Goal: Navigation & Orientation: Find specific page/section

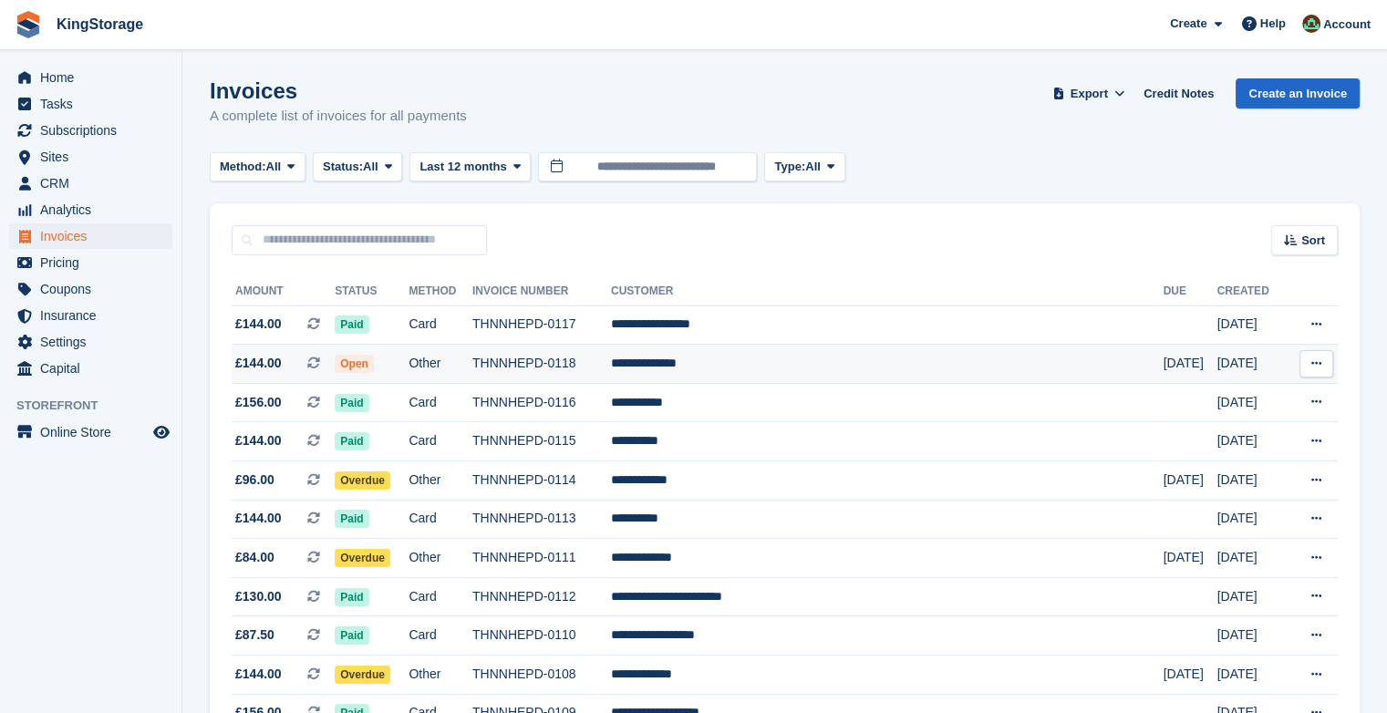
drag, startPoint x: 1107, startPoint y: 377, endPoint x: 1078, endPoint y: 369, distance: 30.3
click at [1078, 369] on td "**********" at bounding box center [887, 364] width 553 height 39
click at [611, 355] on td "THNNHEPD-0118" at bounding box center [541, 364] width 139 height 39
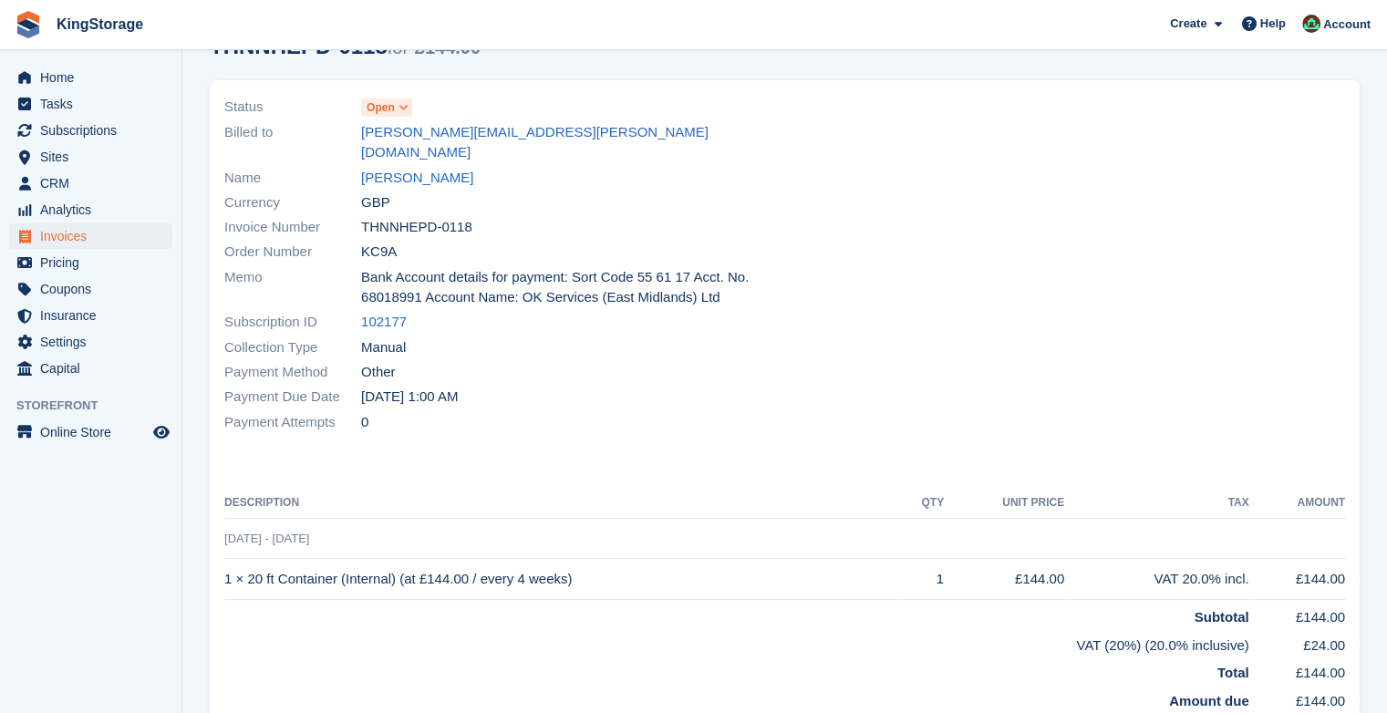
scroll to position [83, 0]
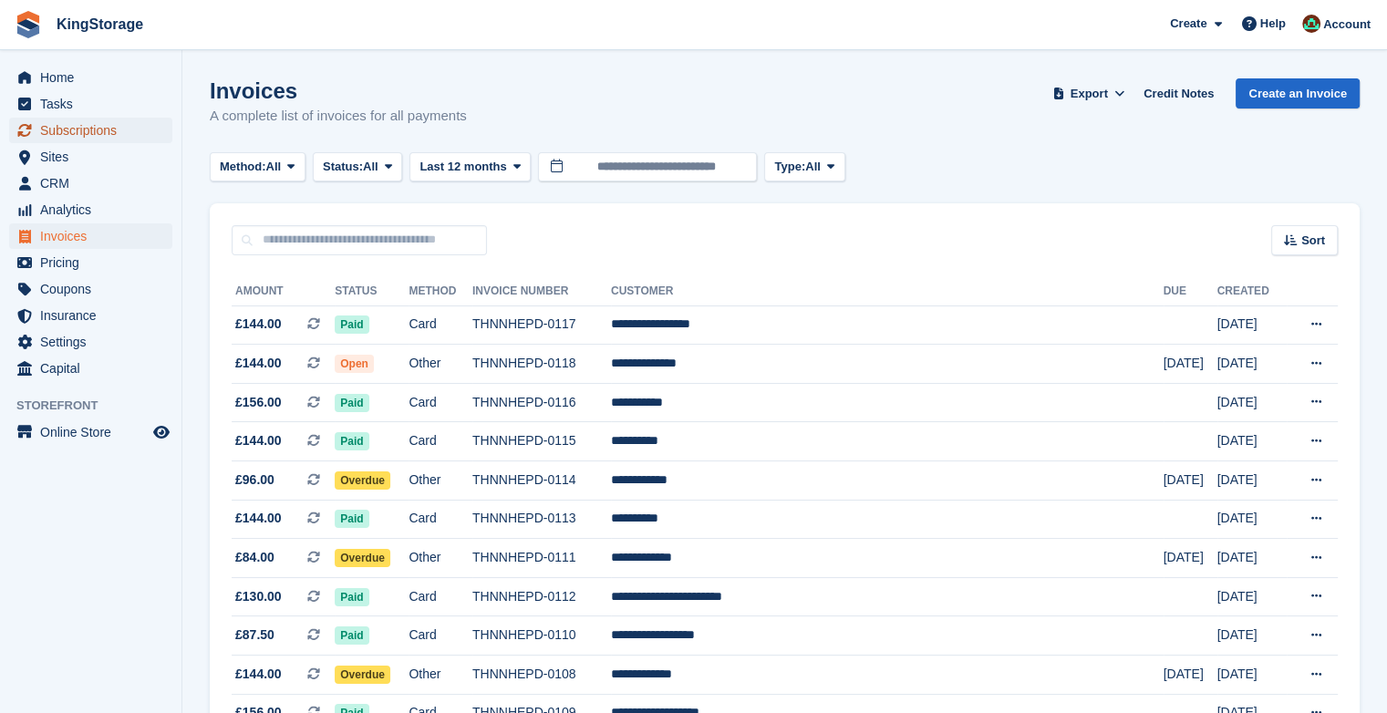
click at [109, 130] on span "Subscriptions" at bounding box center [94, 131] width 109 height 26
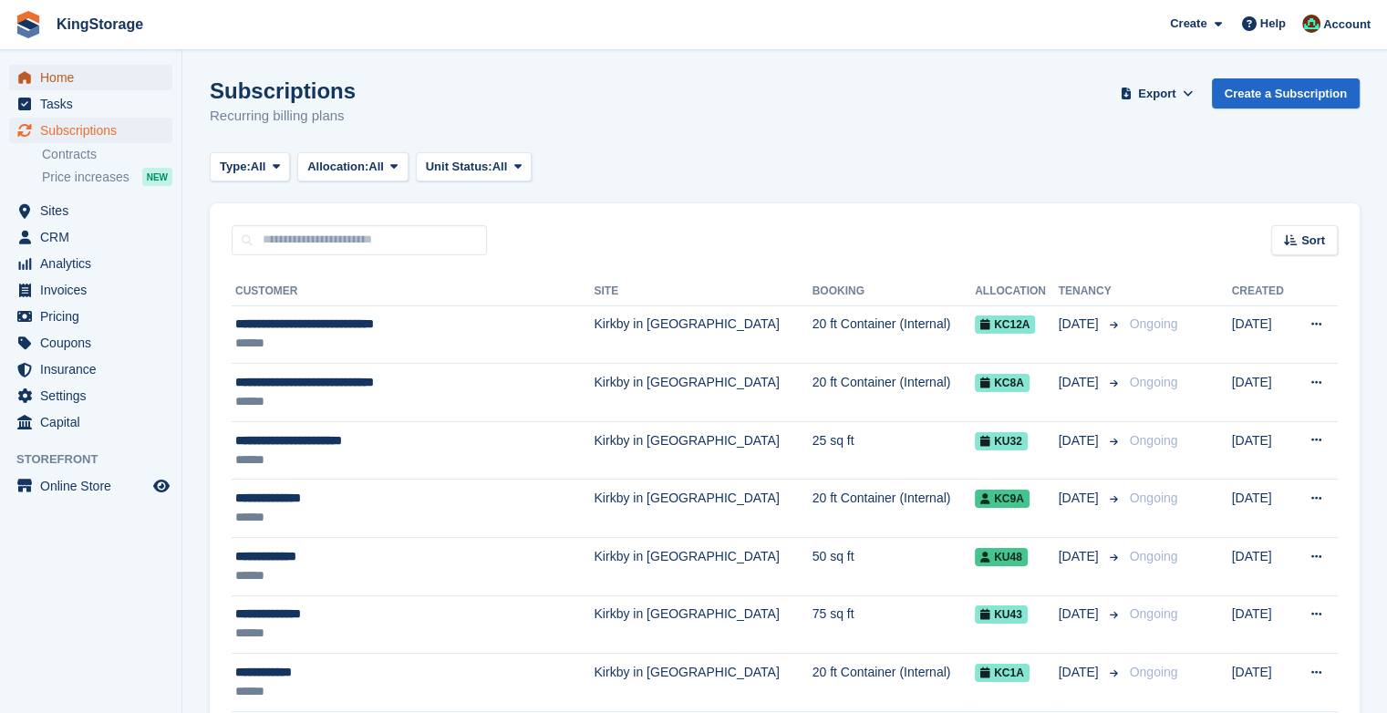
click at [47, 80] on span "Home" at bounding box center [94, 78] width 109 height 26
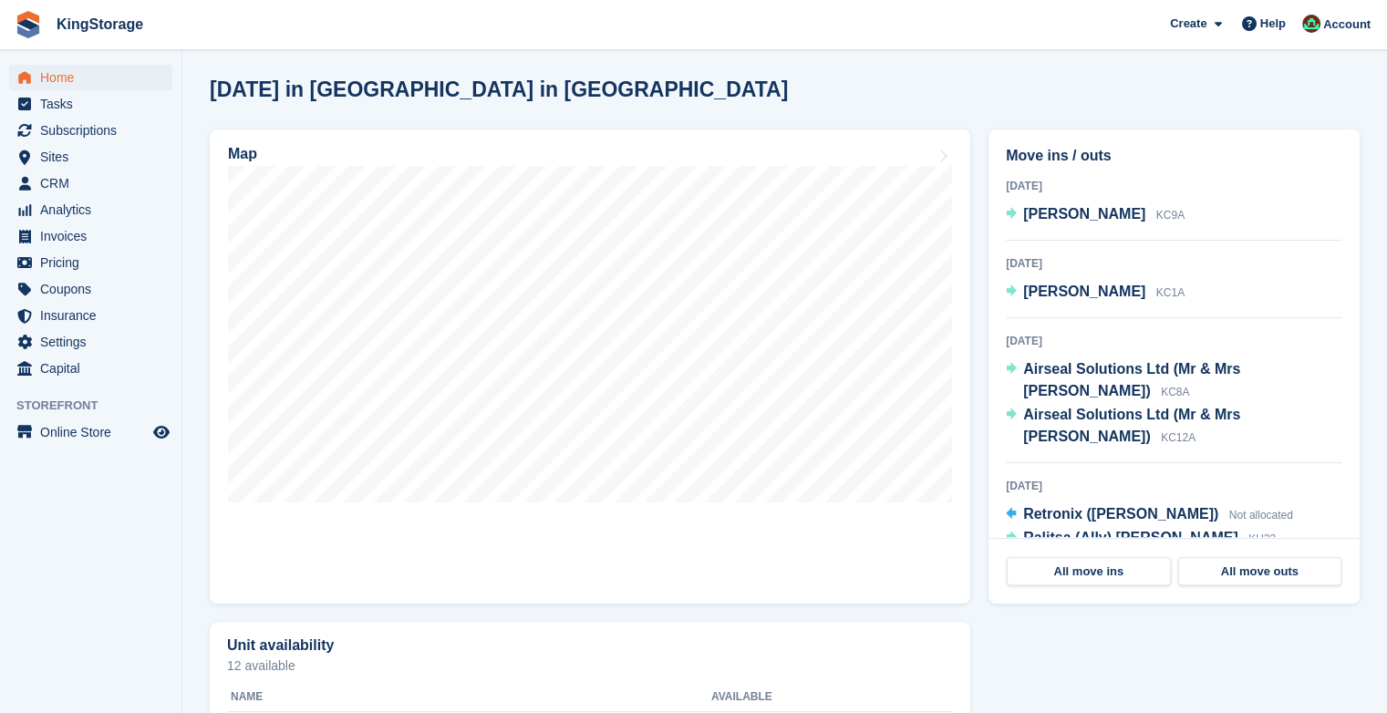
scroll to position [433, 0]
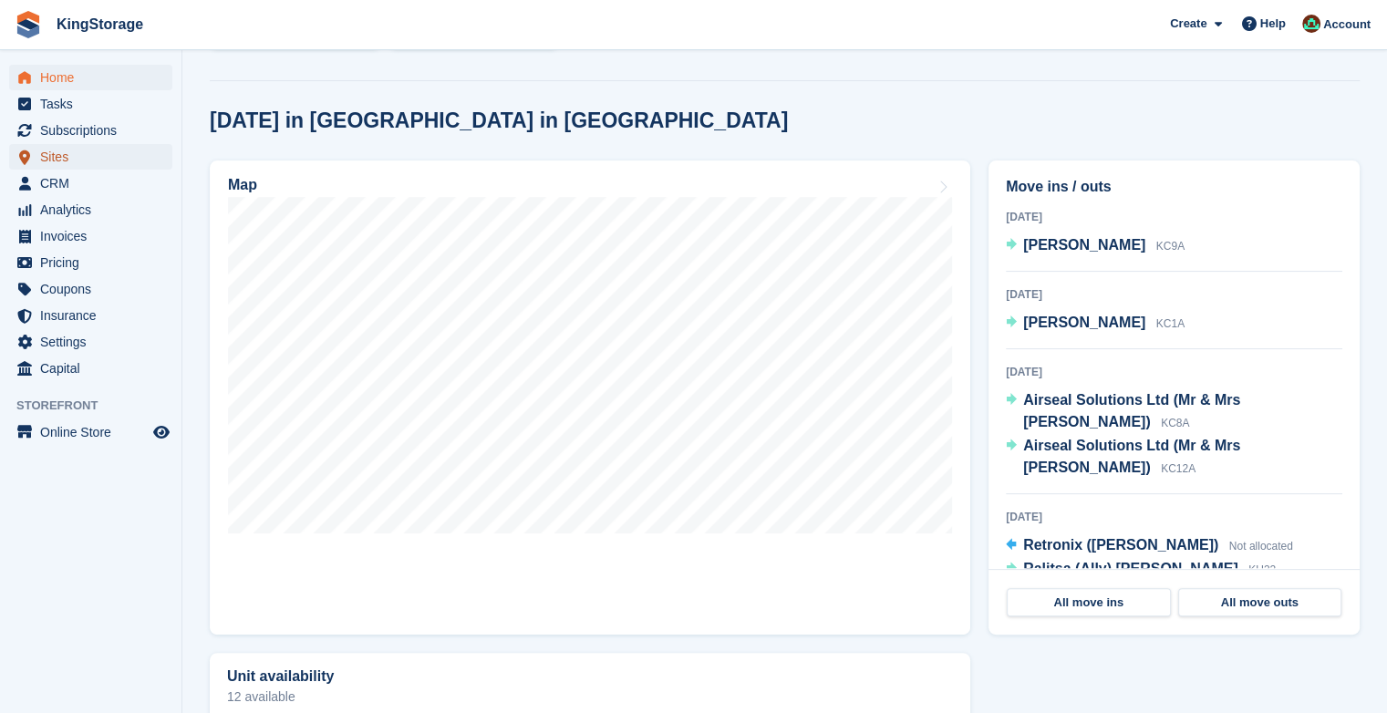
click at [63, 155] on span "Sites" at bounding box center [94, 157] width 109 height 26
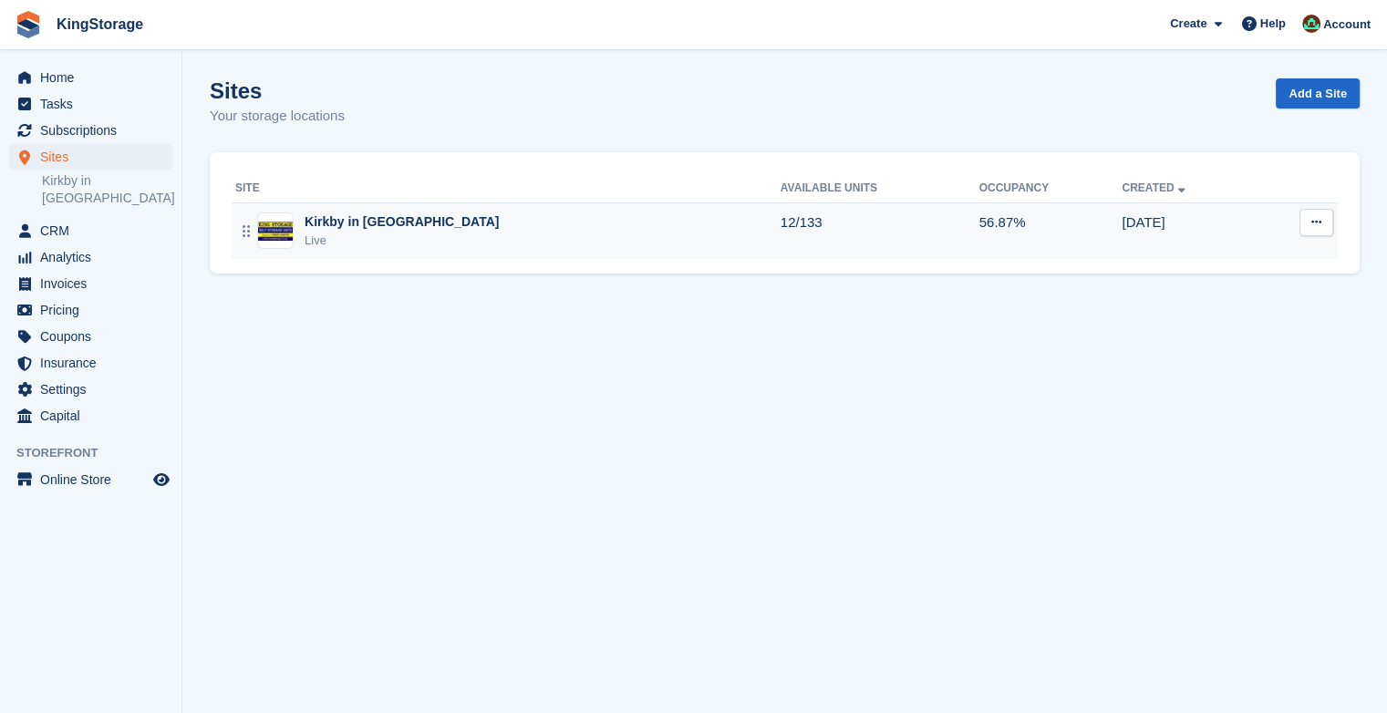
click at [288, 233] on img at bounding box center [275, 231] width 35 height 19
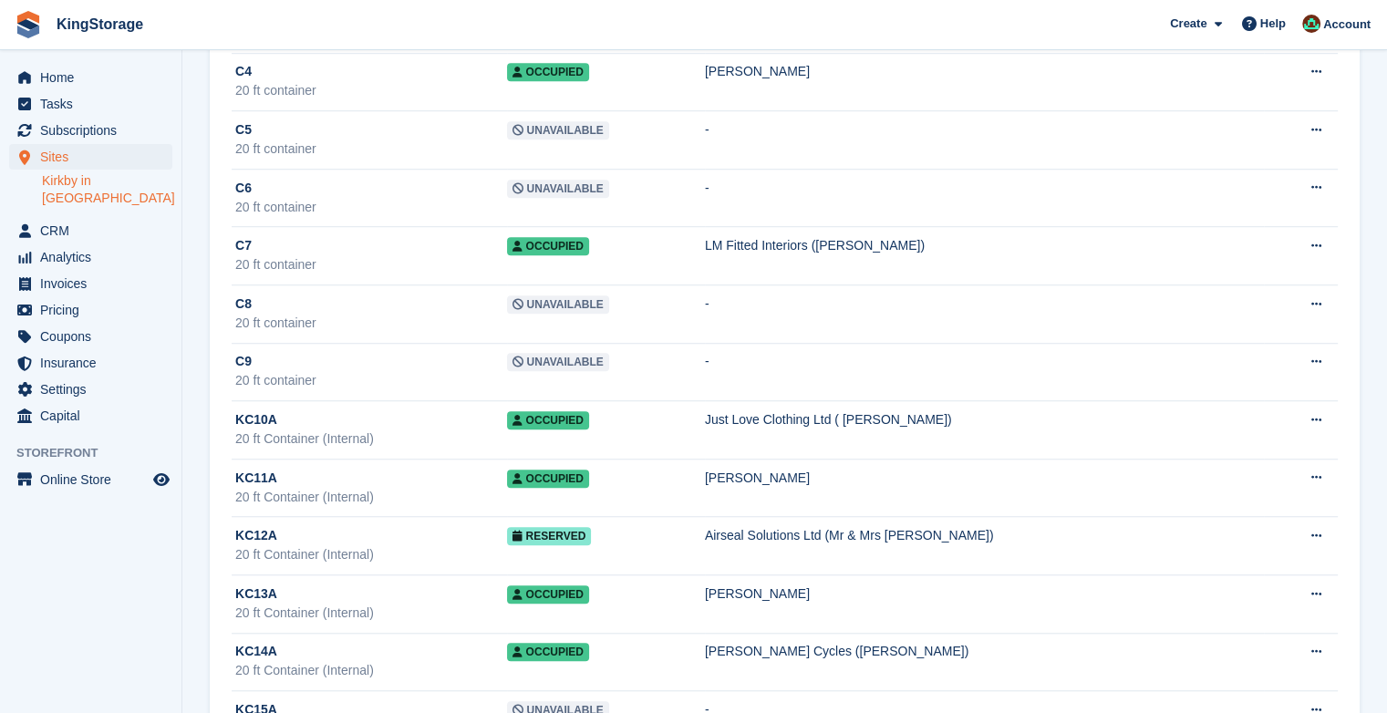
scroll to position [1379, 0]
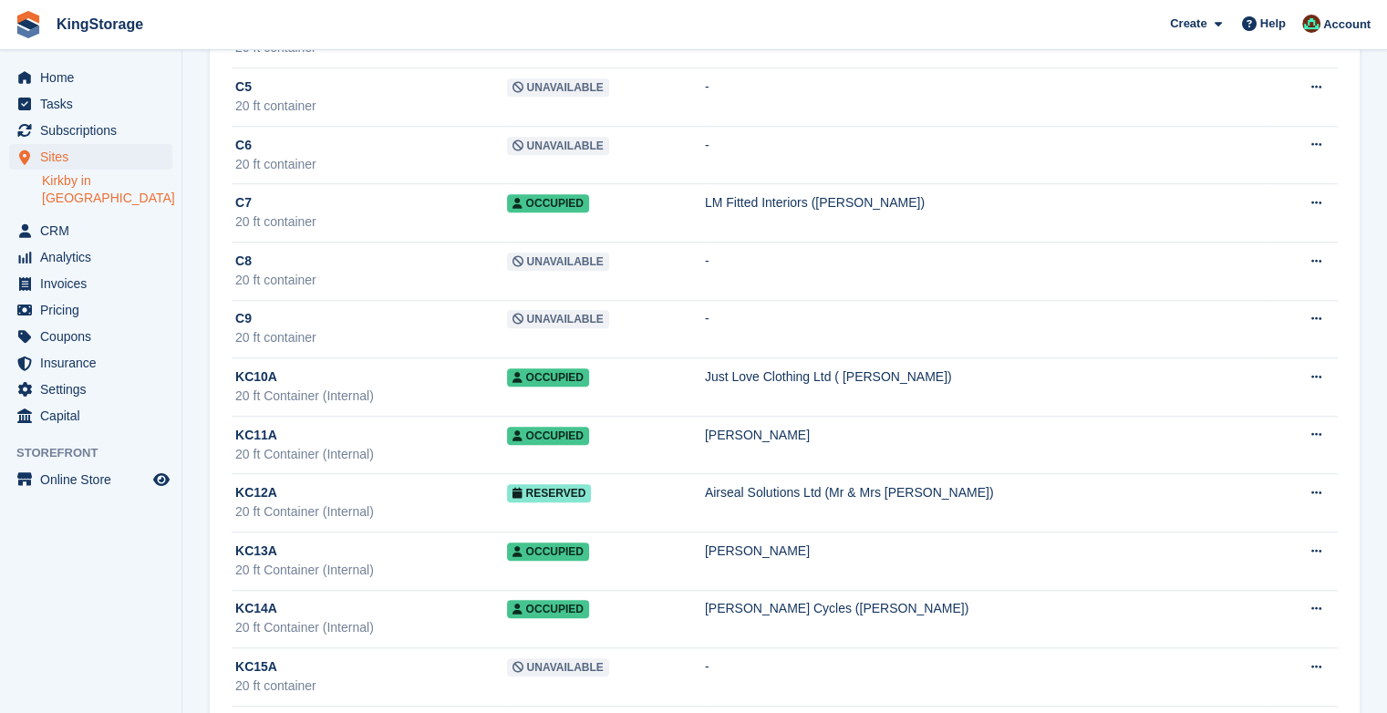
drag, startPoint x: 1374, startPoint y: 168, endPoint x: 1371, endPoint y: 184, distance: 16.6
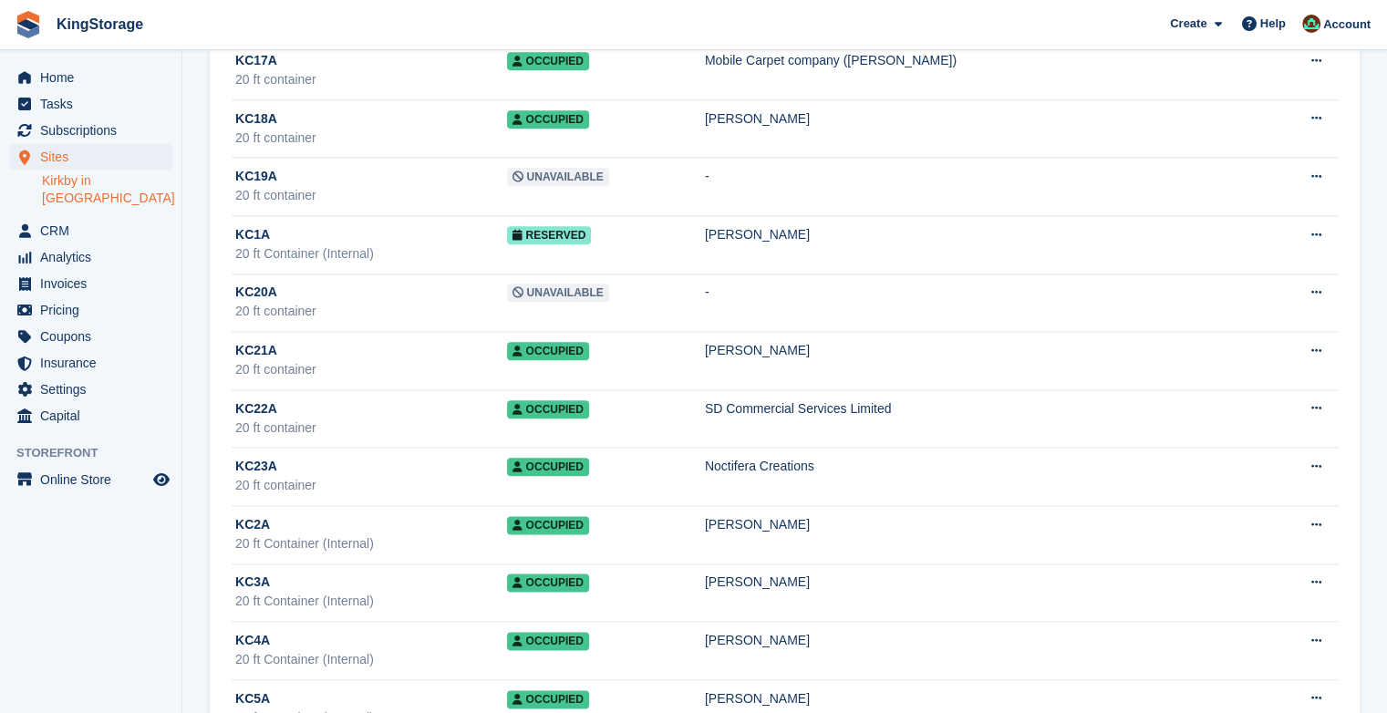
scroll to position [2136, 0]
